Goal: Information Seeking & Learning: Find specific fact

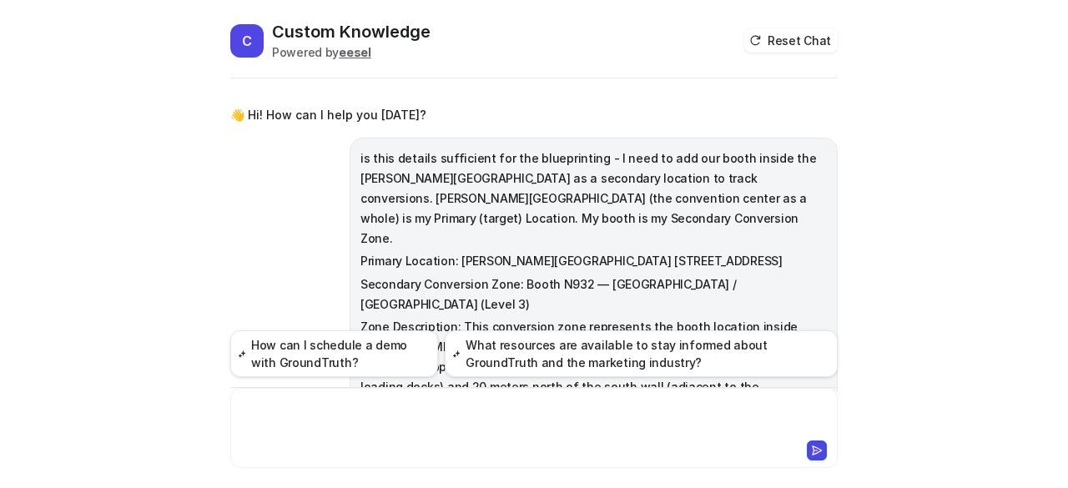
scroll to position [1682, 0]
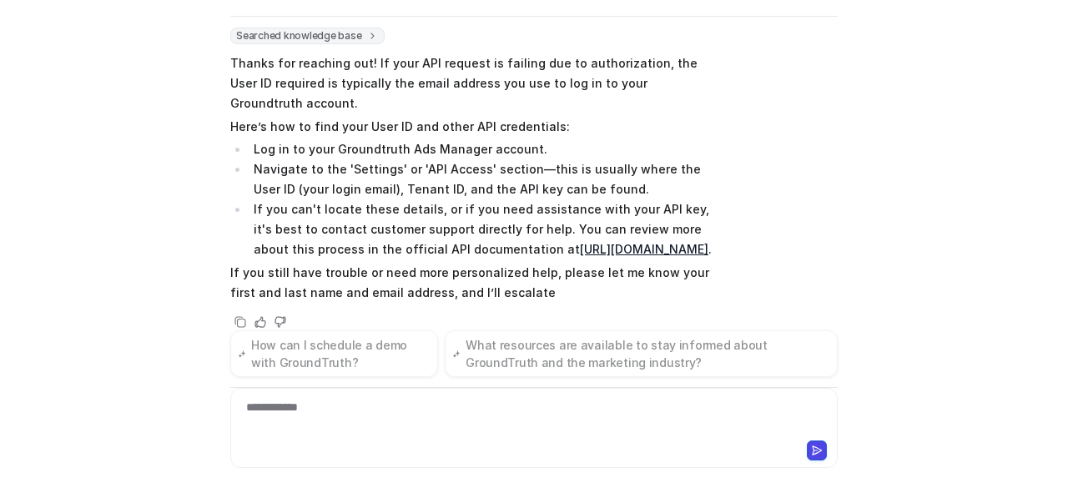
scroll to position [183, 0]
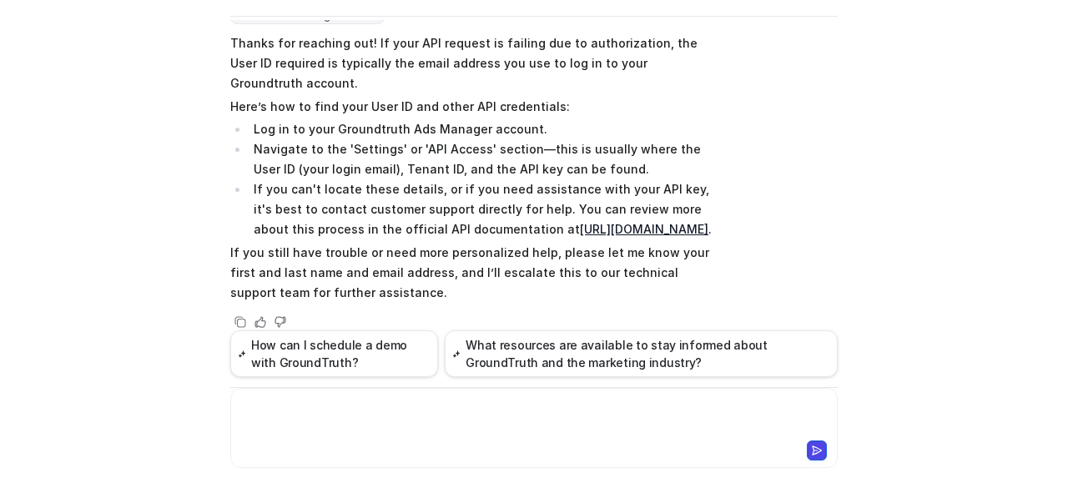
paste div
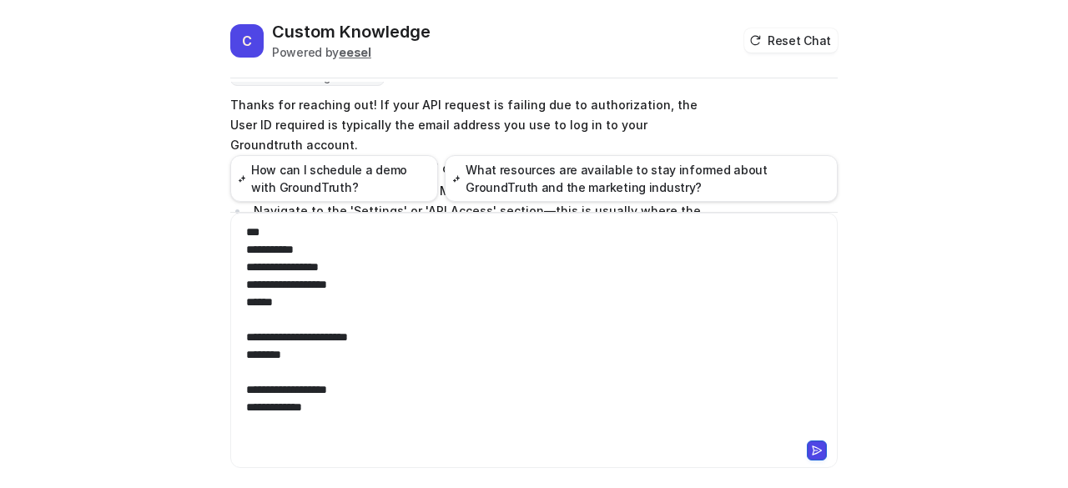
scroll to position [154, 0]
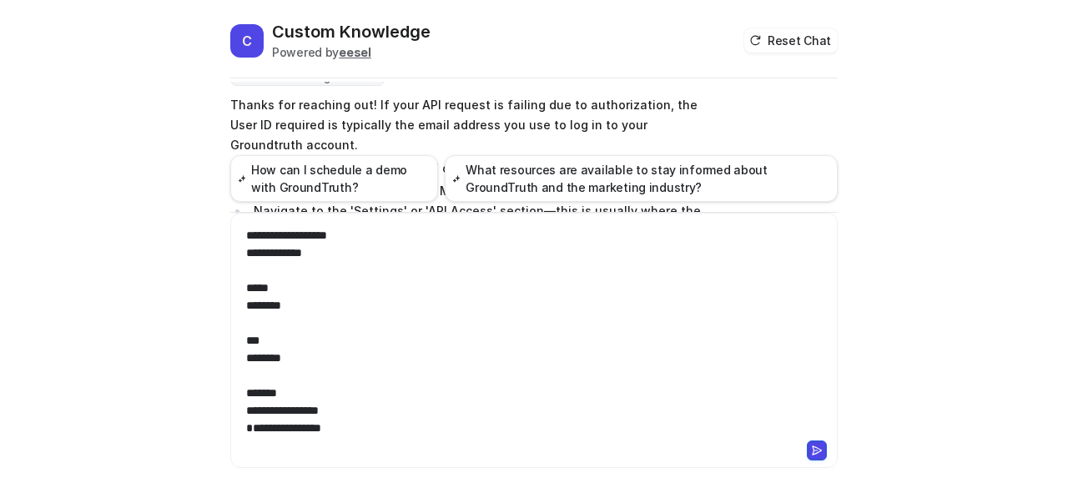
click at [813, 447] on icon at bounding box center [817, 450] width 9 height 8
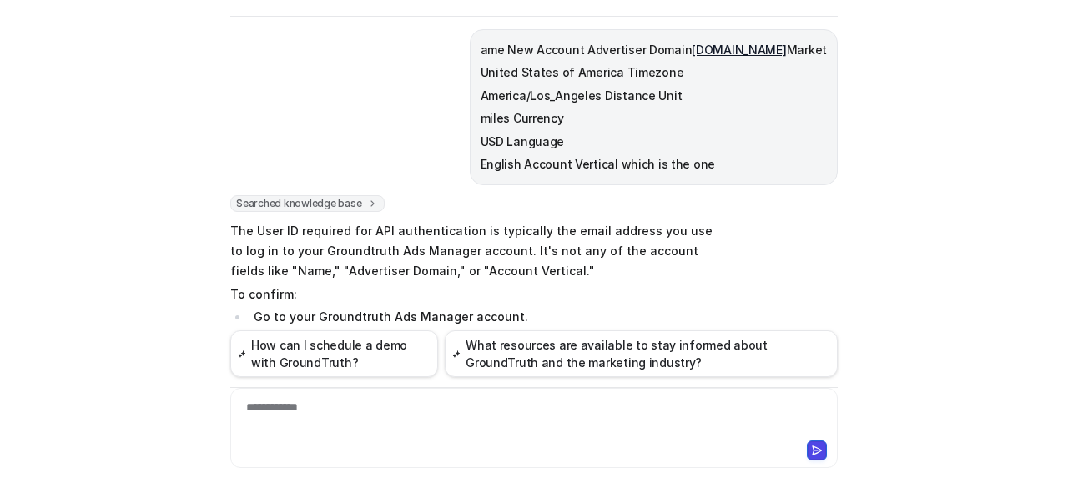
scroll to position [579, 0]
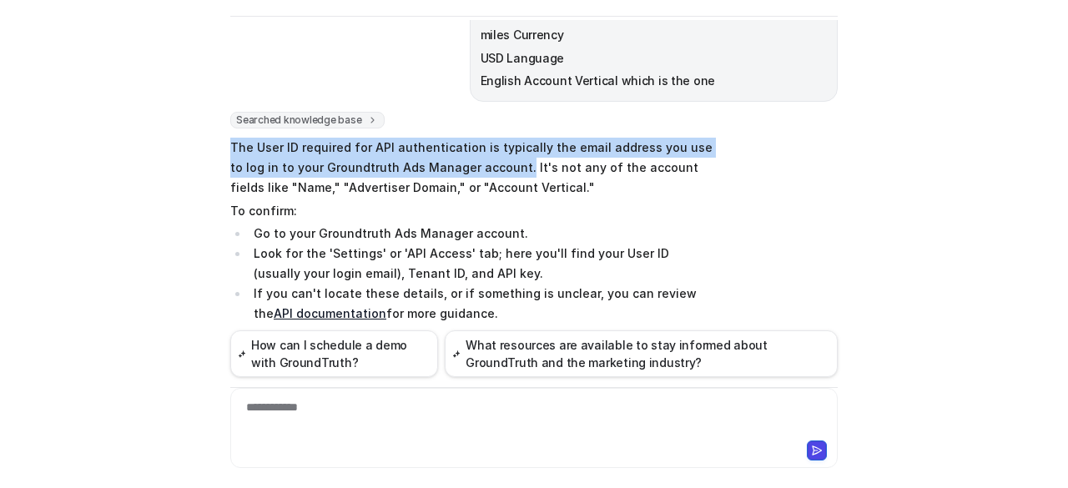
drag, startPoint x: 476, startPoint y: 146, endPoint x: 219, endPoint y: 125, distance: 257.9
click at [219, 125] on div "C Custom Knowledge Powered by eesel Reset Chat 👋 Hi! How can I help you [DATE]?…" at bounding box center [534, 192] width 634 height 468
copy p "The User ID required for API authentication is typically the email address you …"
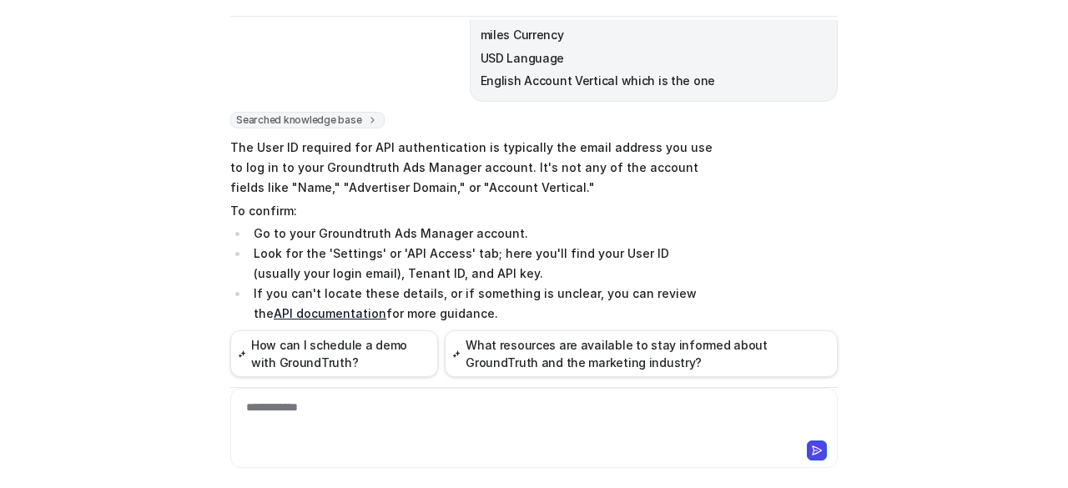
click at [516, 416] on div "**********" at bounding box center [534, 418] width 600 height 38
